Goal: Information Seeking & Learning: Check status

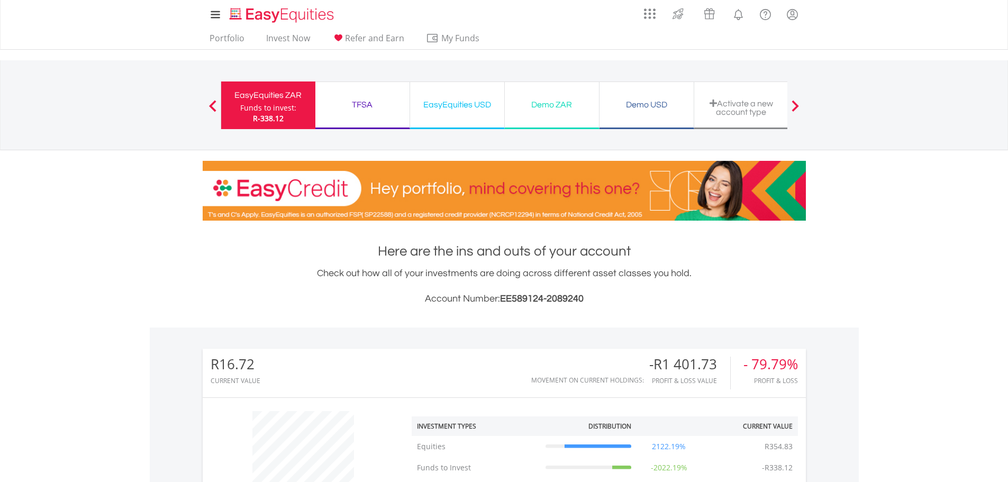
click at [281, 116] on span "R-338.12" at bounding box center [268, 118] width 31 height 10
click at [226, 39] on link "Portfolio" at bounding box center [226, 41] width 43 height 16
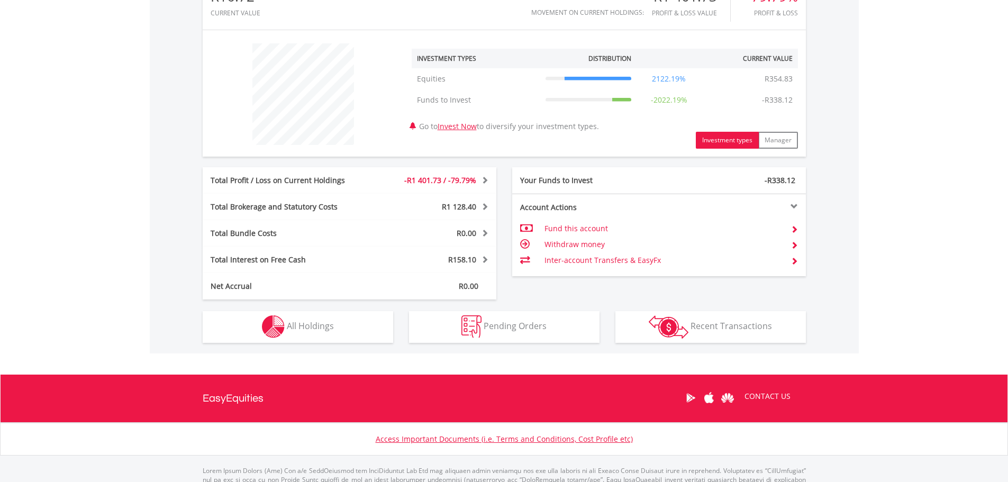
scroll to position [370, 0]
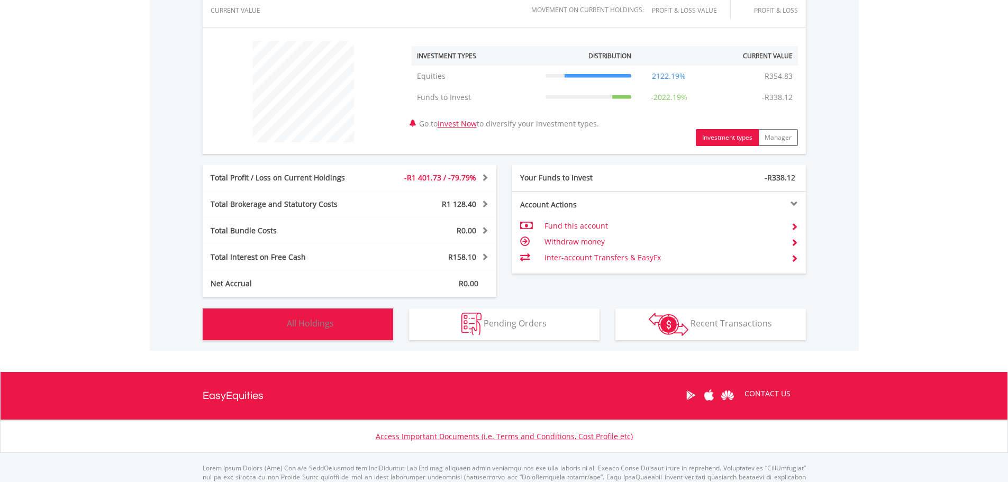
click at [341, 322] on button "Holdings All Holdings" at bounding box center [298, 324] width 190 height 32
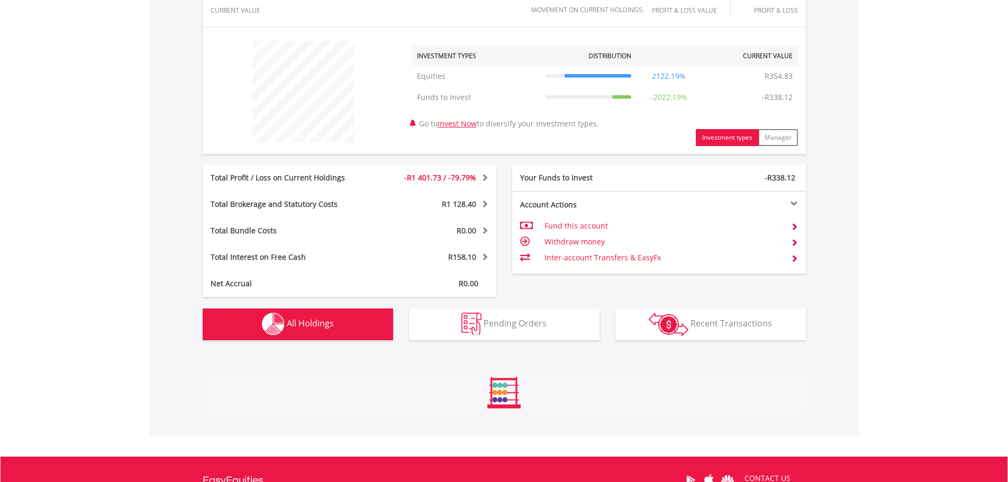
scroll to position [563, 0]
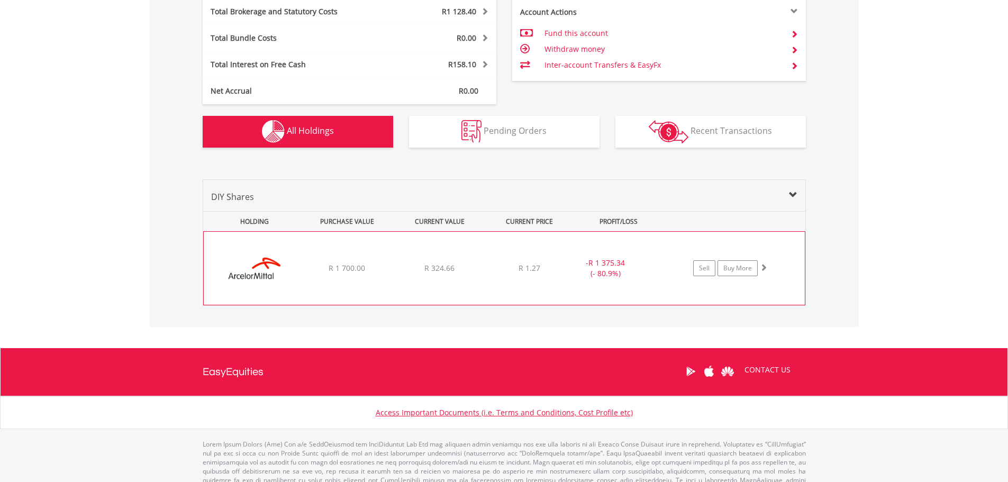
click at [248, 267] on img at bounding box center [254, 273] width 91 height 57
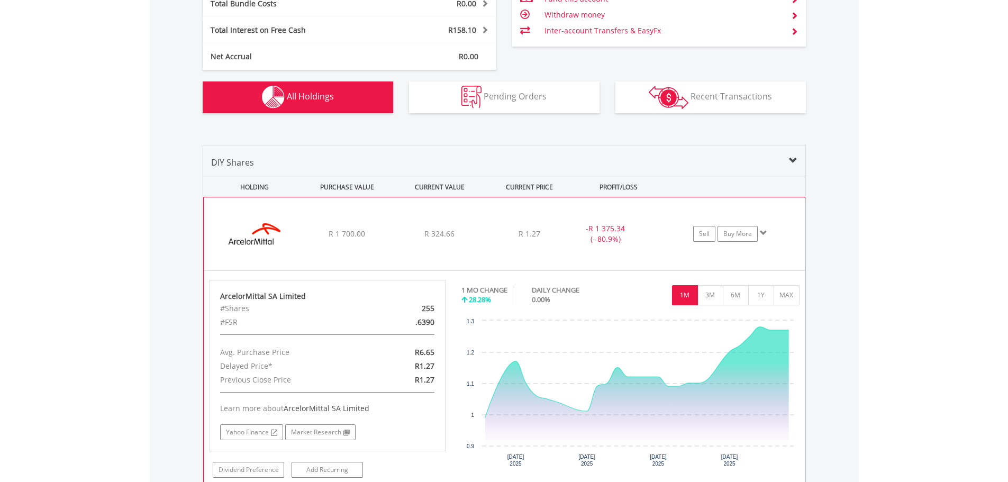
scroll to position [616, 0]
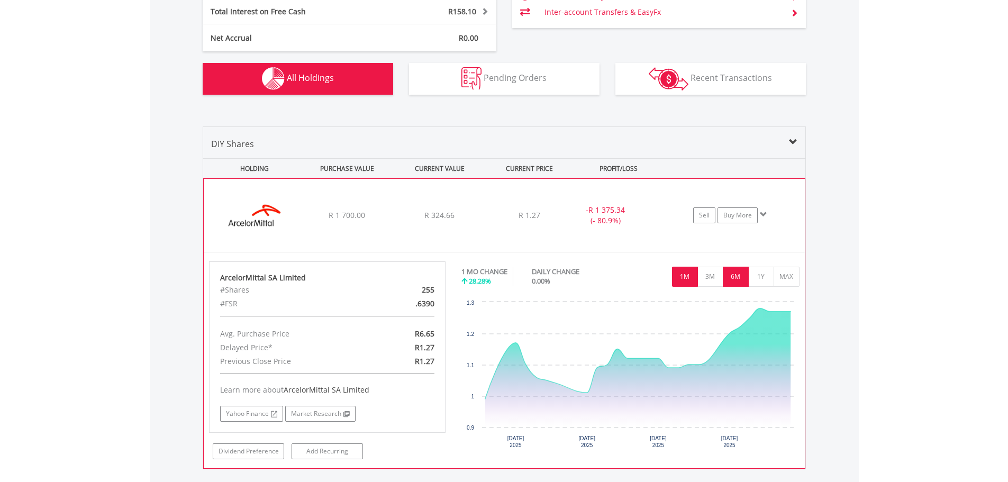
click at [730, 279] on button "6M" at bounding box center [736, 277] width 26 height 20
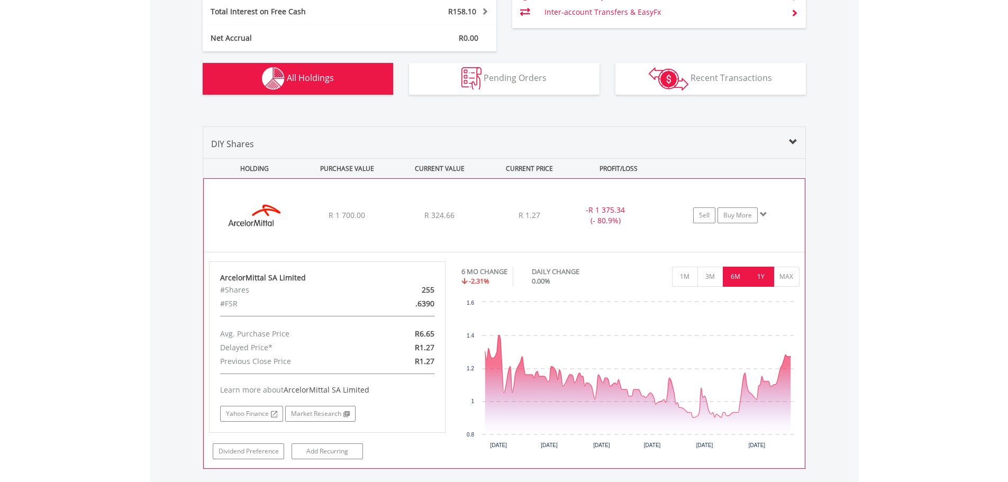
click at [757, 278] on button "1Y" at bounding box center [761, 277] width 26 height 20
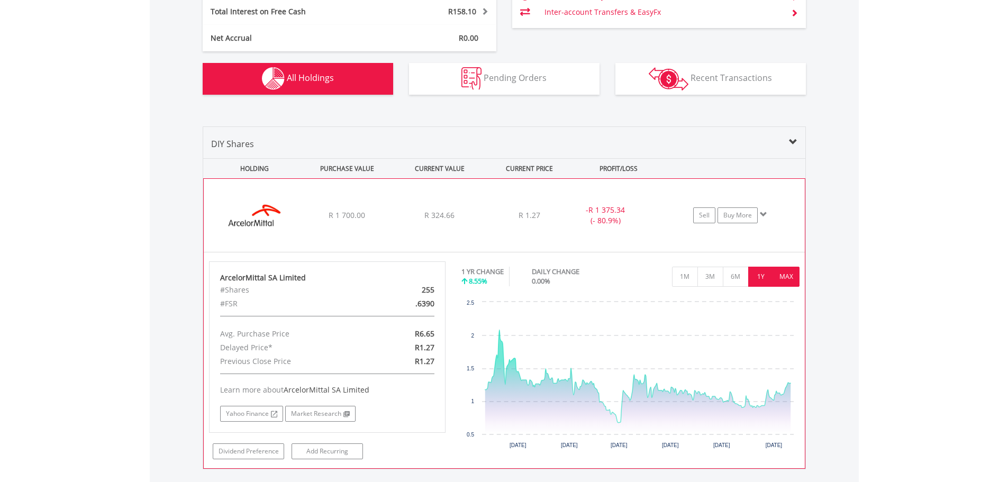
click at [785, 278] on button "MAX" at bounding box center [787, 277] width 26 height 20
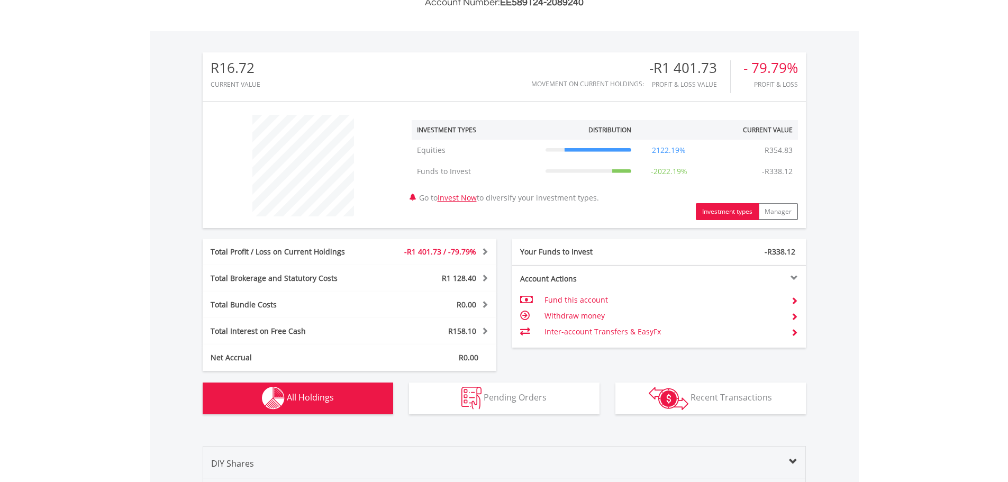
scroll to position [246, 0]
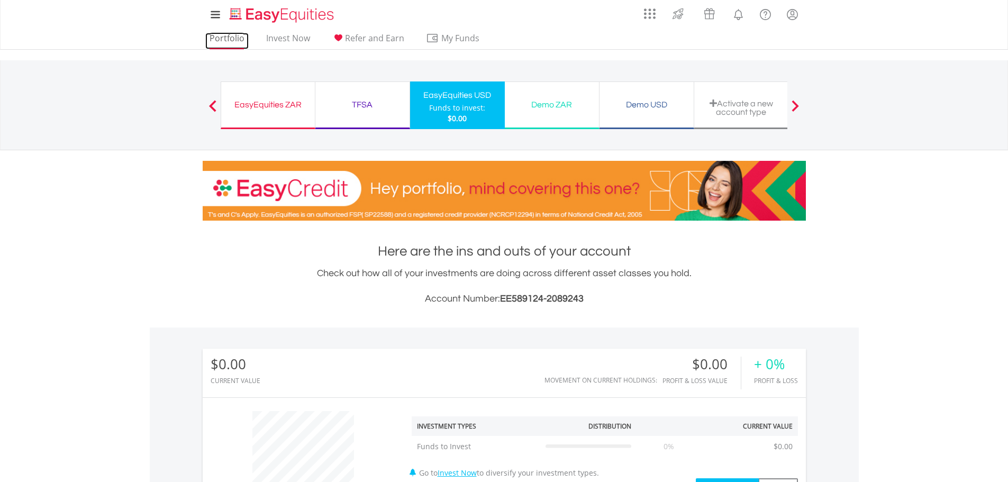
click at [233, 39] on link "Portfolio" at bounding box center [226, 41] width 43 height 16
